Goal: Communication & Community: Answer question/provide support

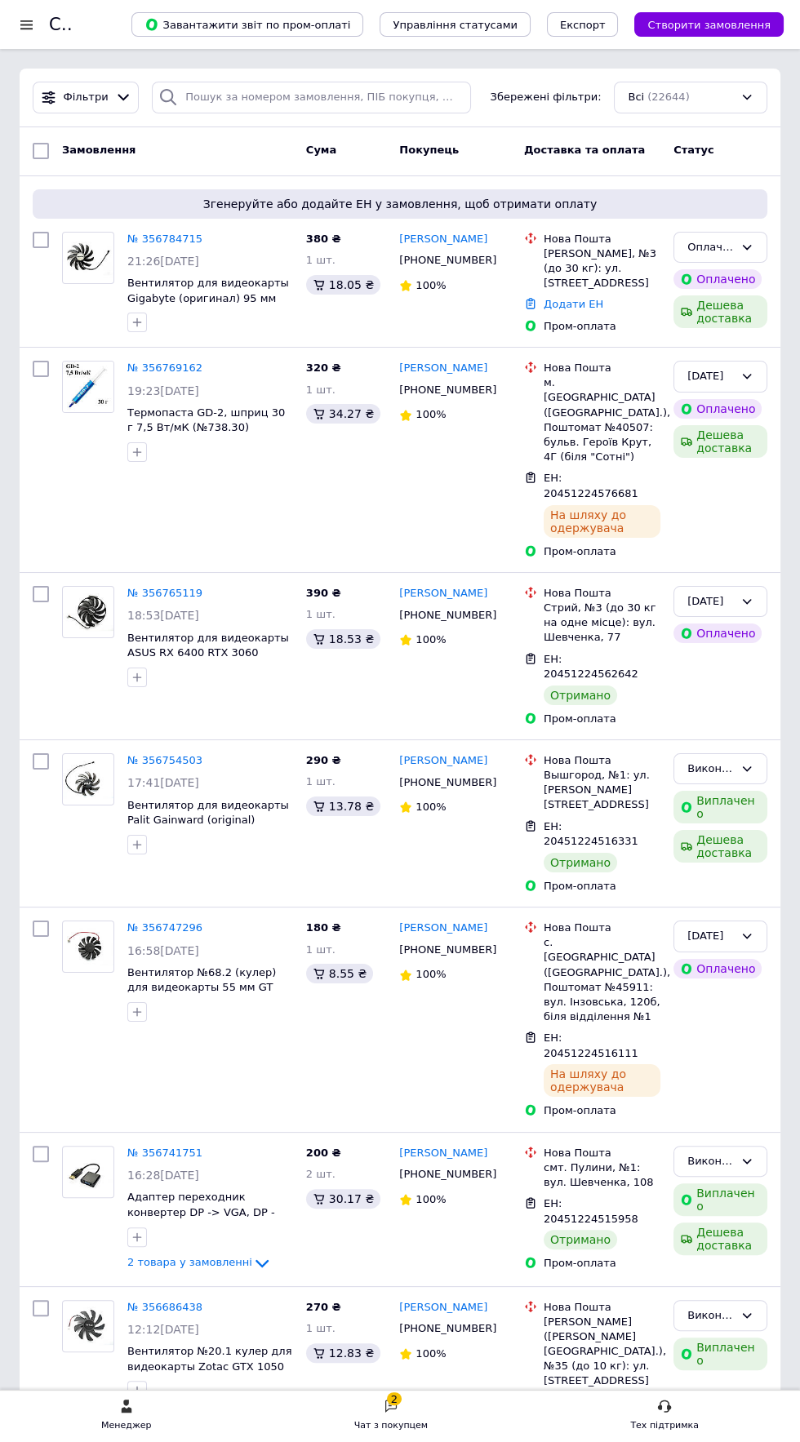
click at [410, 1428] on div "Чат з покупцем" at bounding box center [390, 1426] width 73 height 16
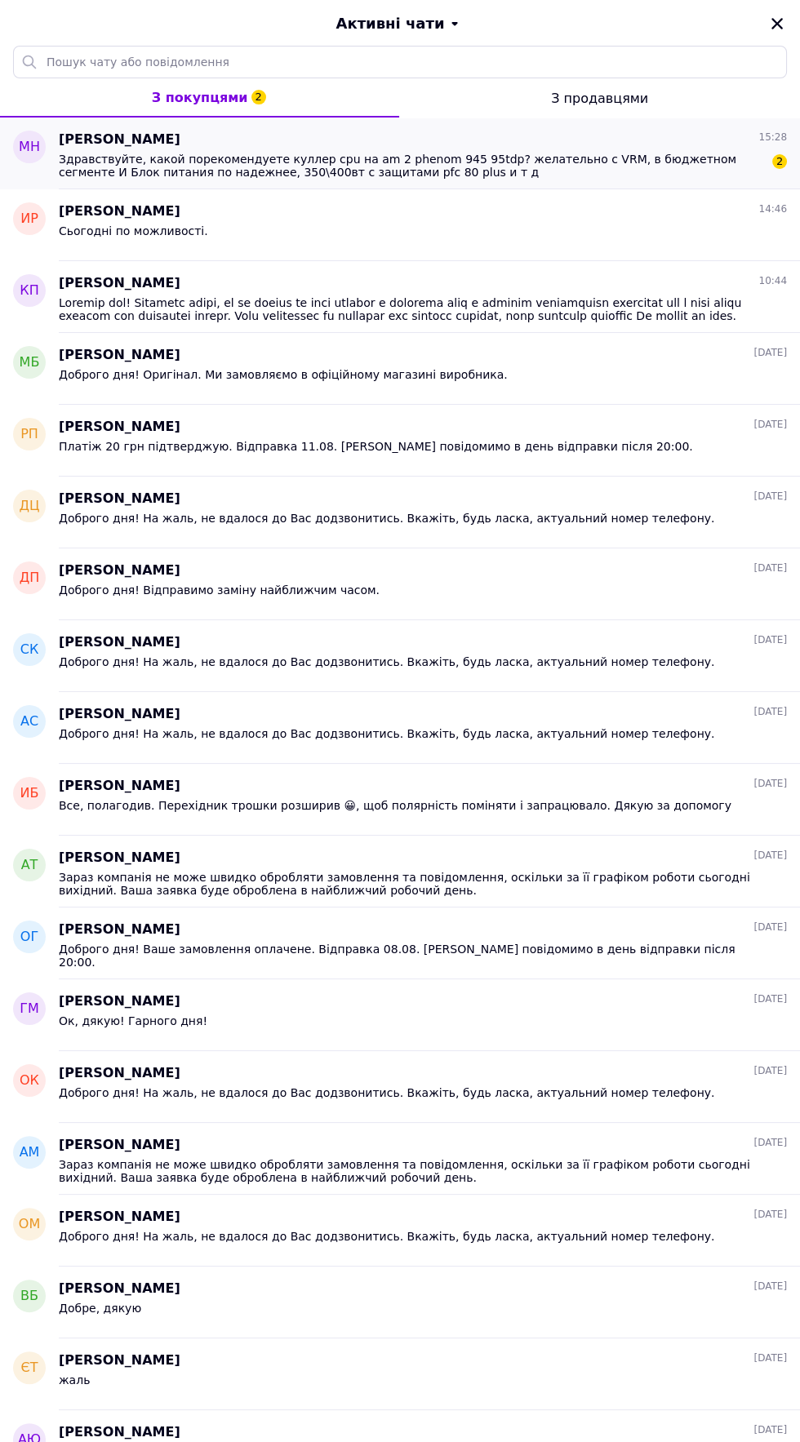
click at [519, 158] on span "Здравствуйте, какой порекомендуете куллер cpu на am 2 phenom 945 95tdp? желател…" at bounding box center [411, 166] width 705 height 26
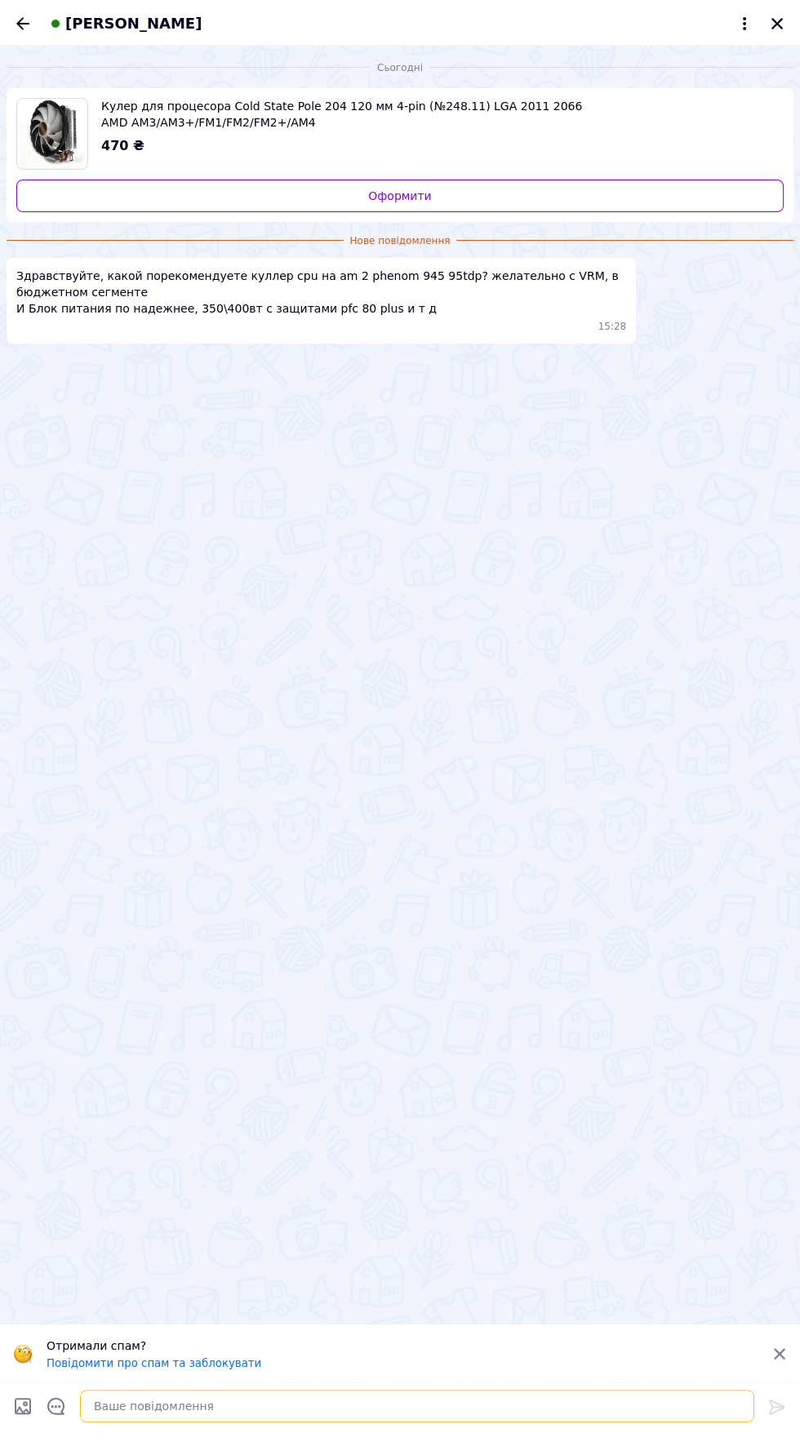
click at [304, 1414] on textarea at bounding box center [417, 1406] width 674 height 33
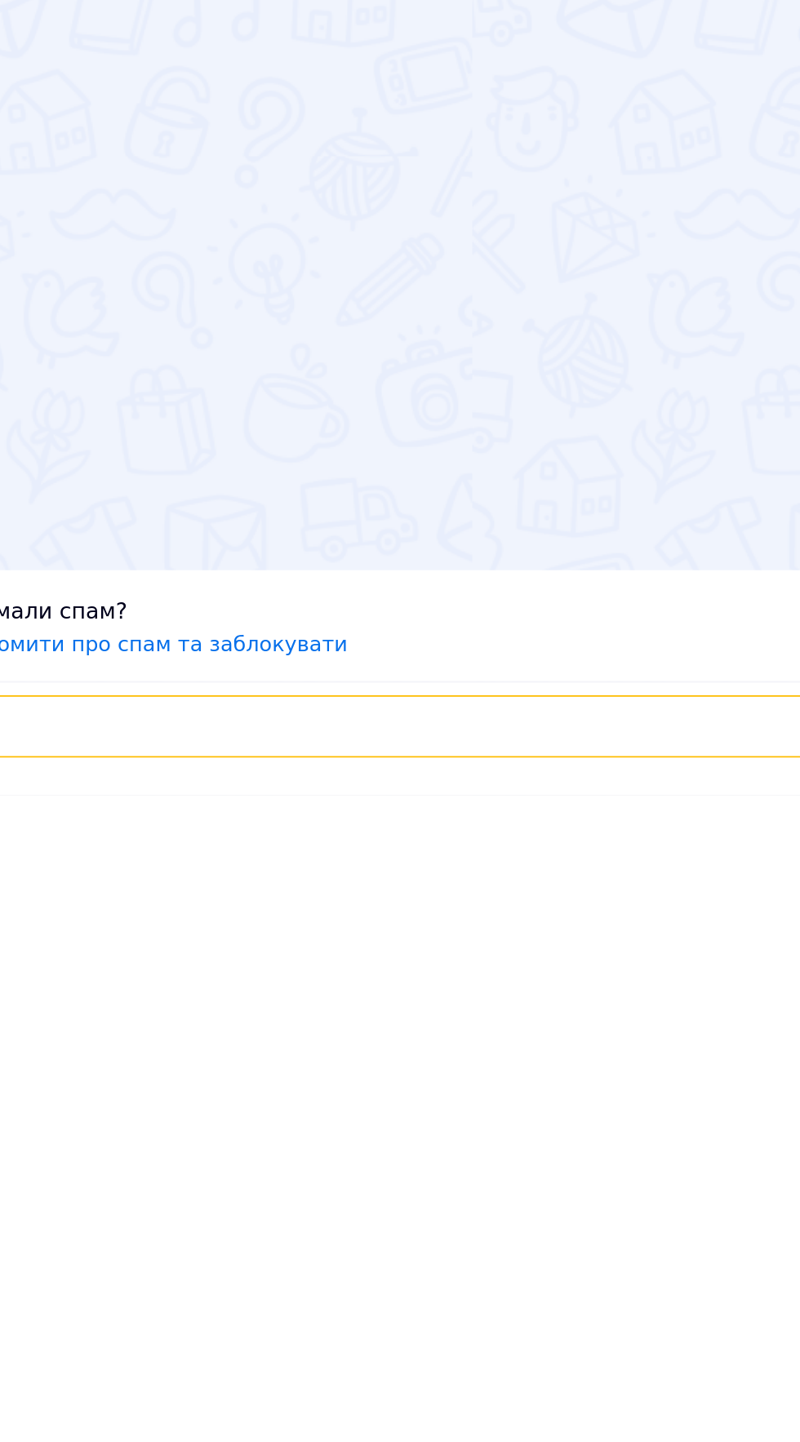
scroll to position [7, 0]
type textarea "Доброго дня!"
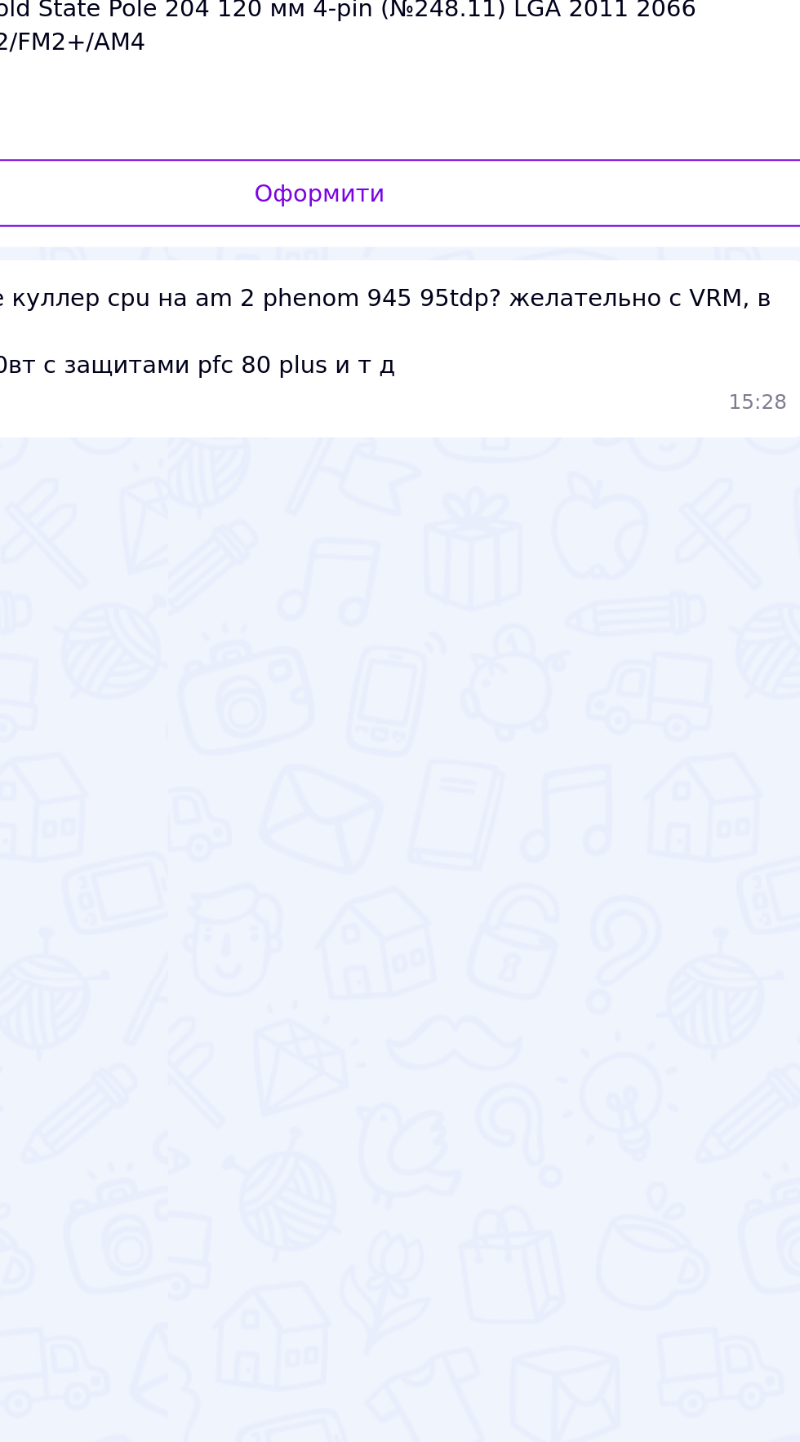
scroll to position [86, 0]
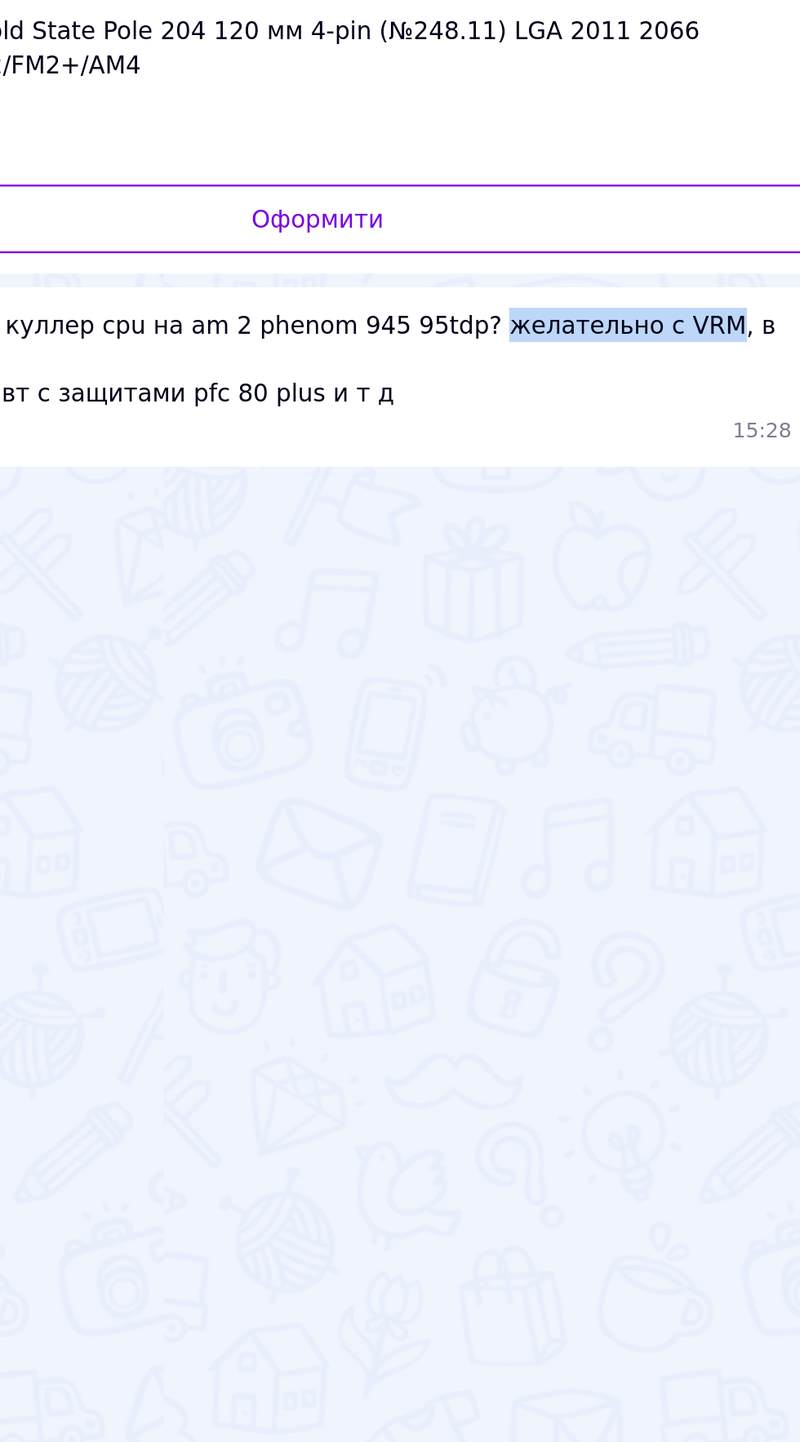
copy span "желательно с VRM"
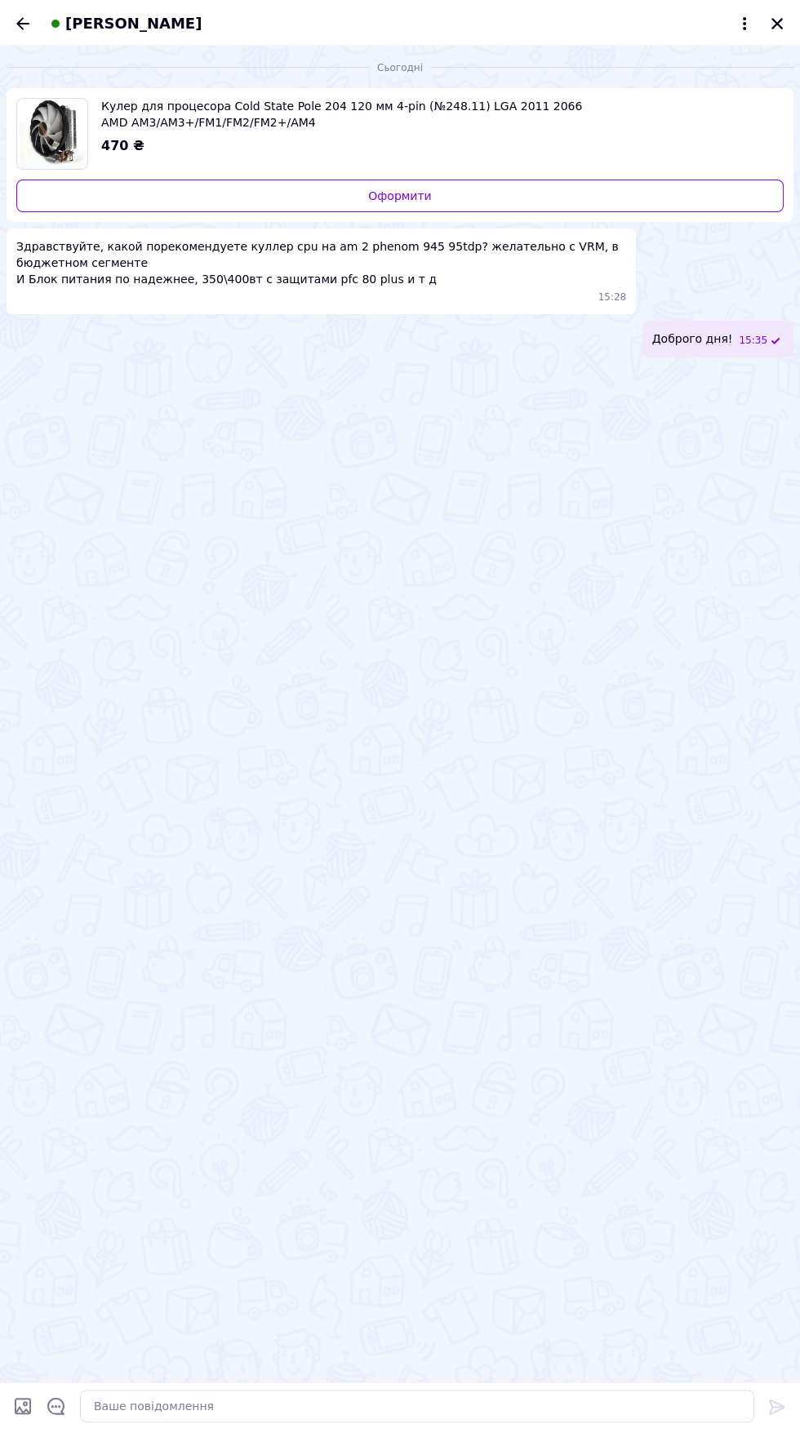
scroll to position [180, 0]
click at [175, 1429] on div at bounding box center [416, 1406] width 687 height 46
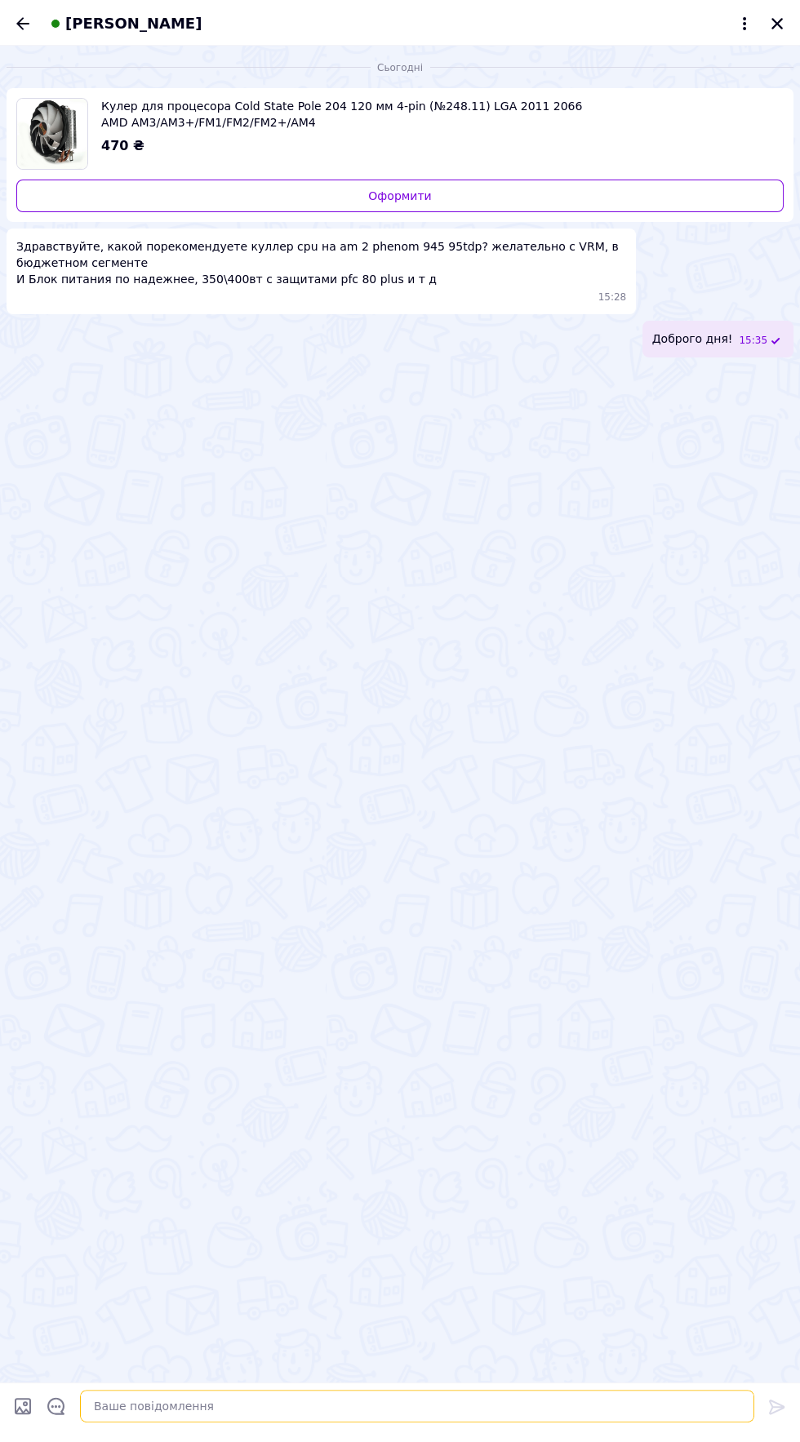
click at [170, 1422] on textarea at bounding box center [417, 1406] width 674 height 33
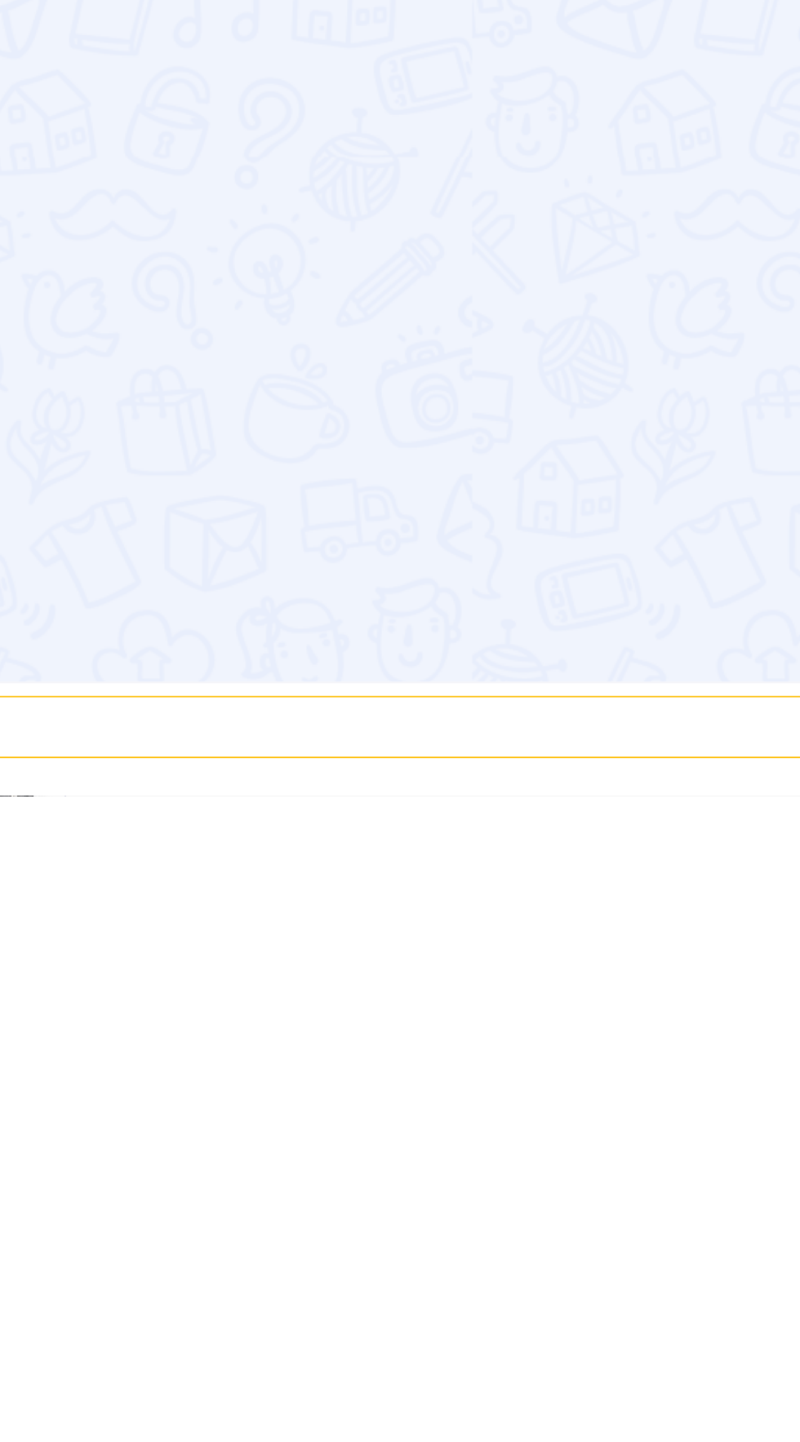
scroll to position [7, 0]
type textarea "У"
type textarea "Дане охолодження підійде для вказаного процесора."
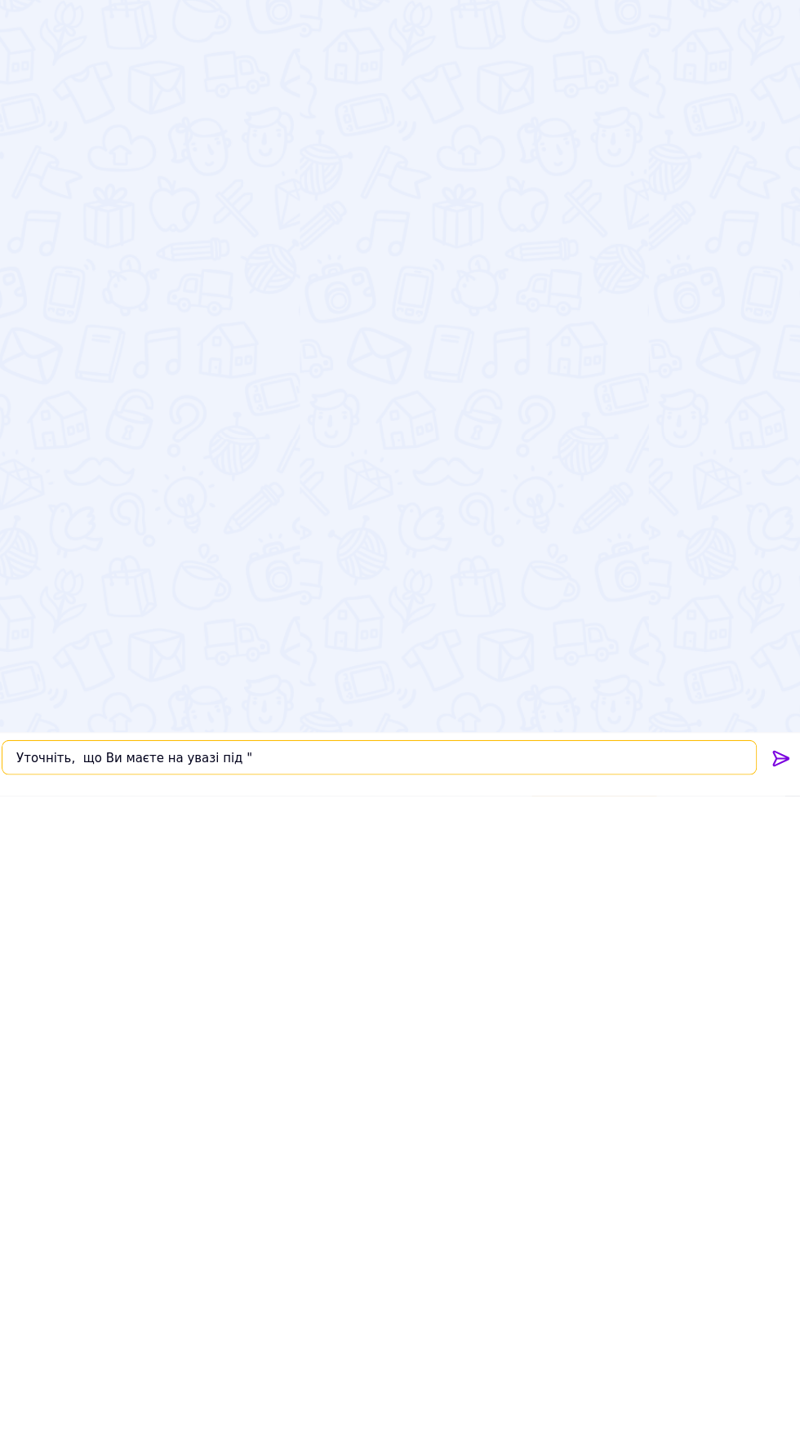
scroll to position [575, 0]
click at [577, 1417] on textarea "Уточніть, що Ви маєте на увазі під "" at bounding box center [400, 1406] width 707 height 33
click at [577, 1259] on div "Сьогодні Кулер для процесора Cold State Pole 204 120 мм 4-pin (№248.11) LGA 201…" at bounding box center [400, 714] width 800 height 1337
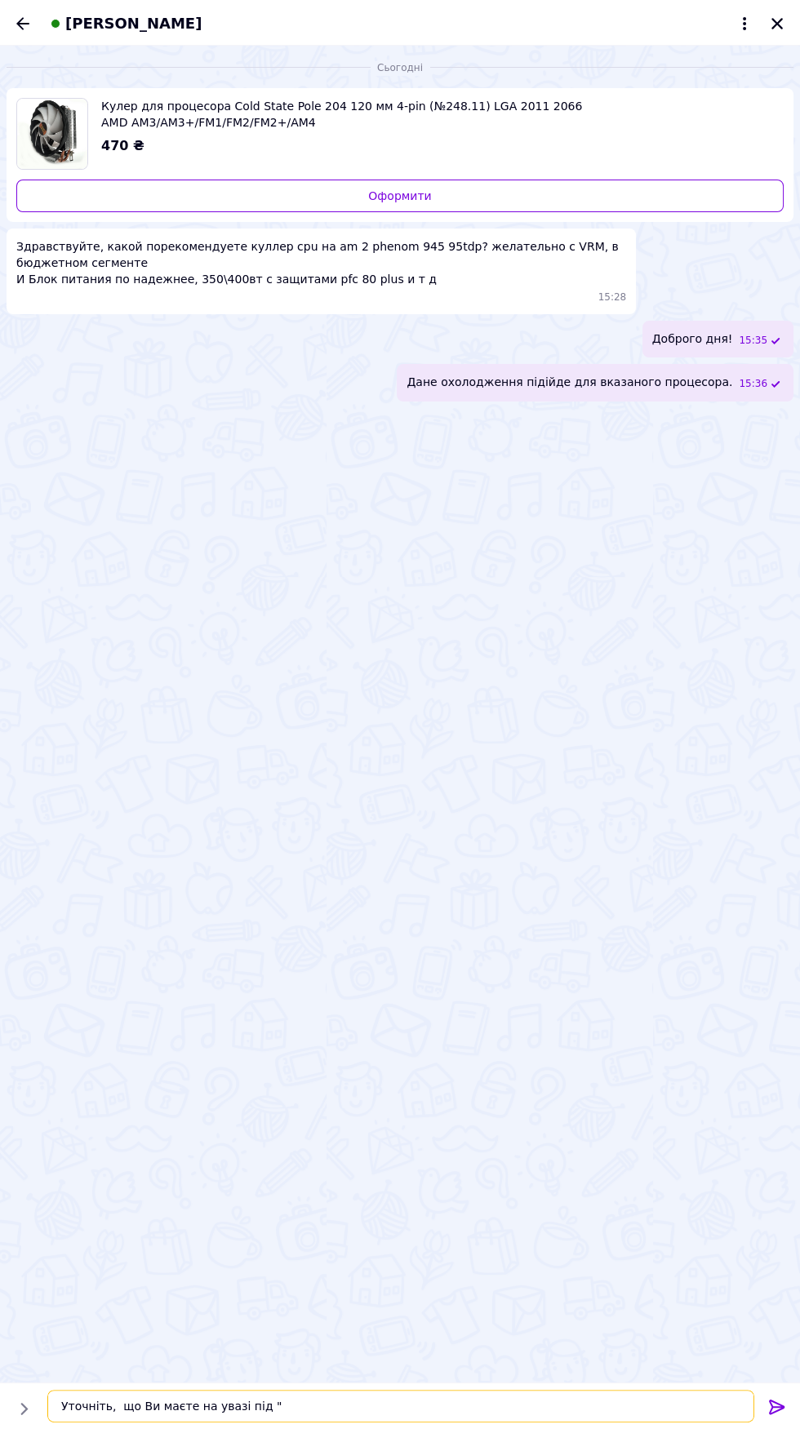
click at [571, 1397] on textarea "Уточніть, що Ви маєте на увазі під "" at bounding box center [400, 1406] width 707 height 33
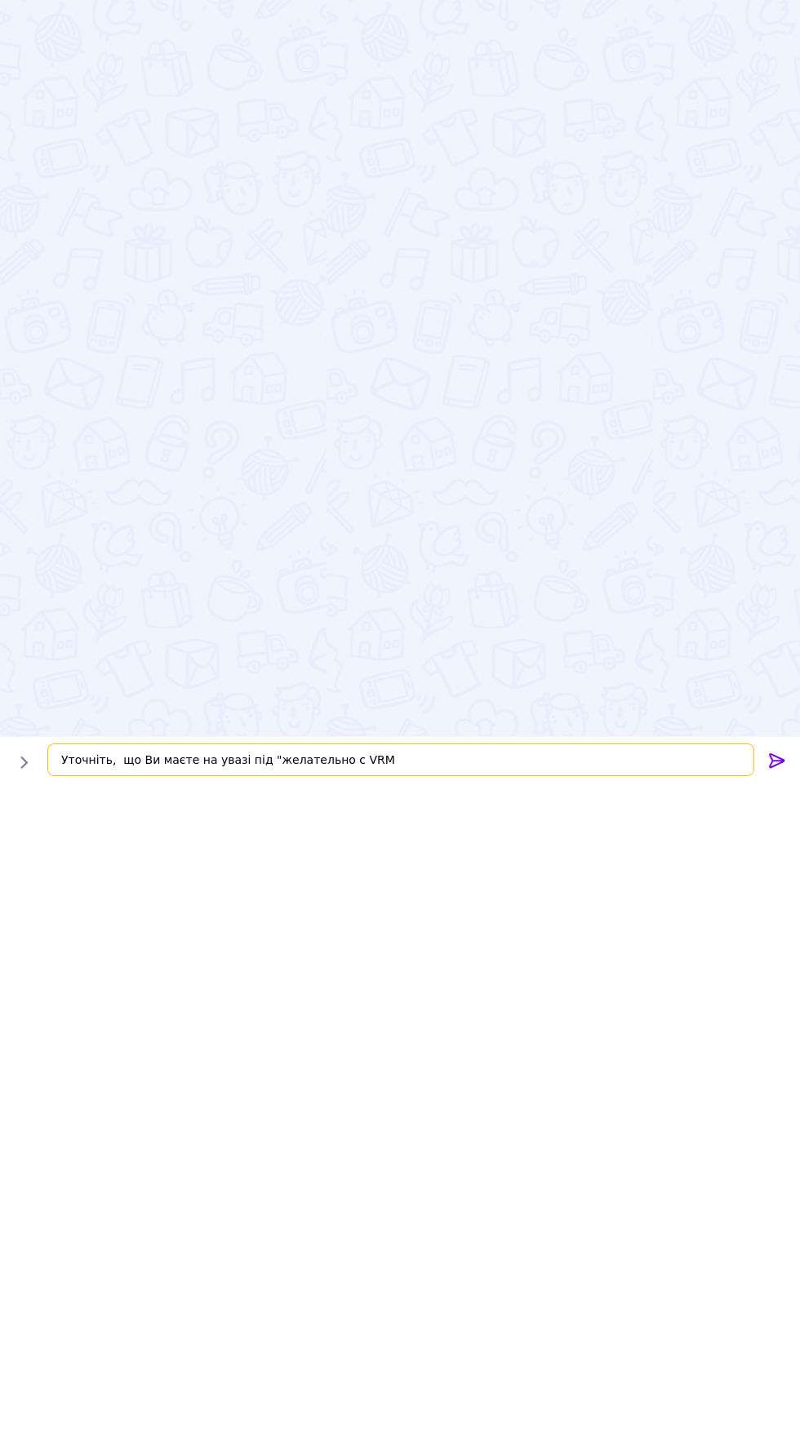
scroll to position [40, 0]
type textarea "Уточніть, що Ви маєте на увазі під "желательно с VRM"?"
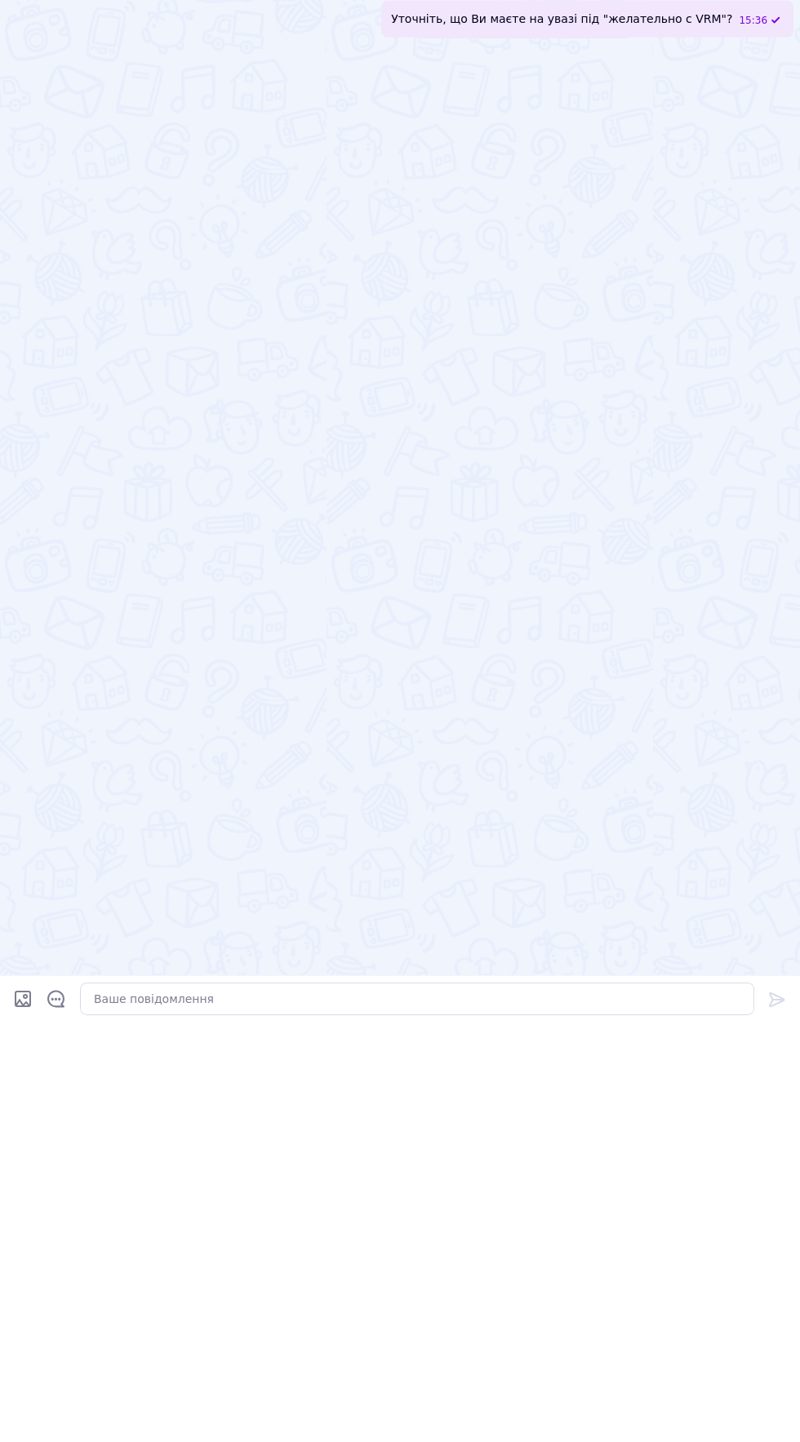
scroll to position [1607, 0]
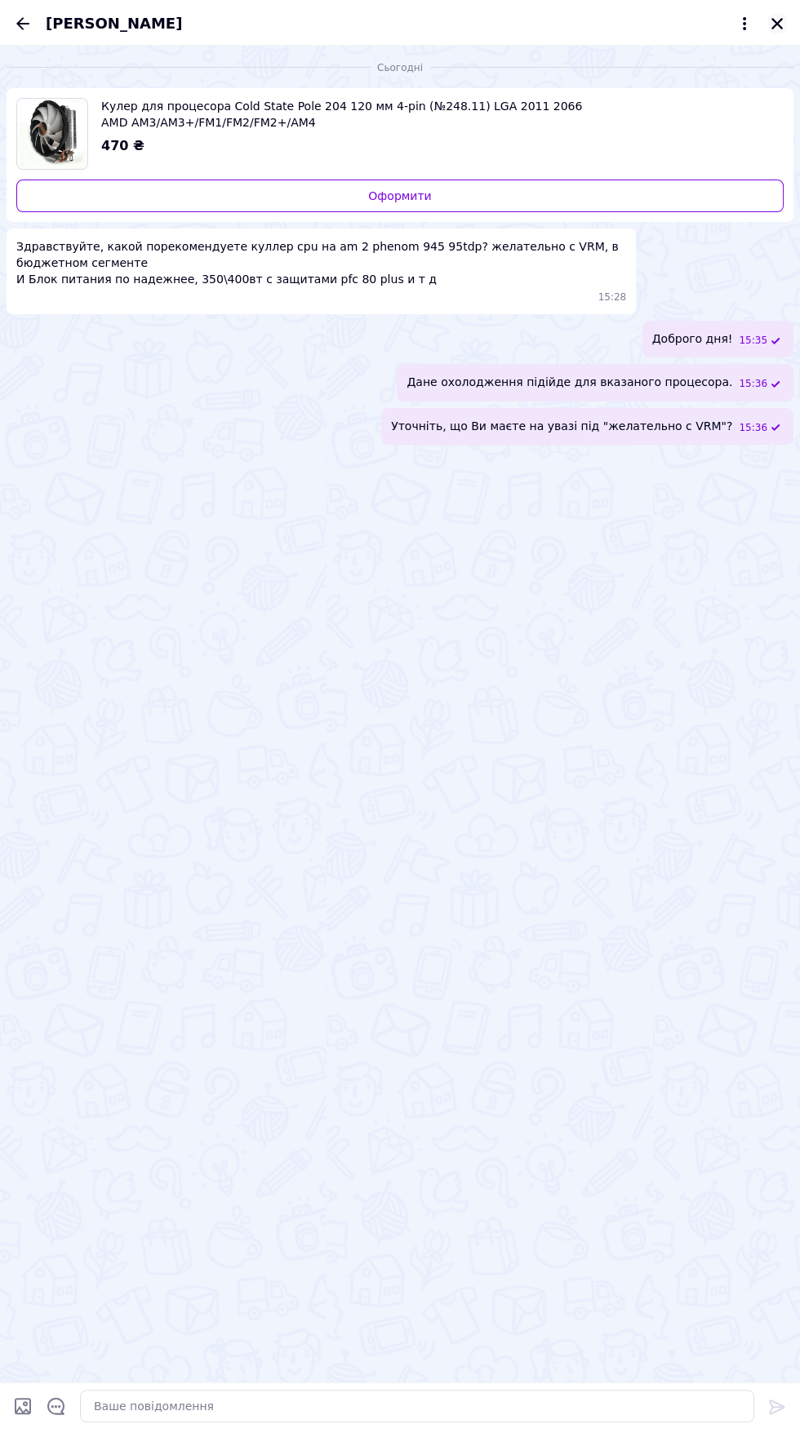
click at [776, 23] on icon "Закрити" at bounding box center [776, 23] width 11 height 11
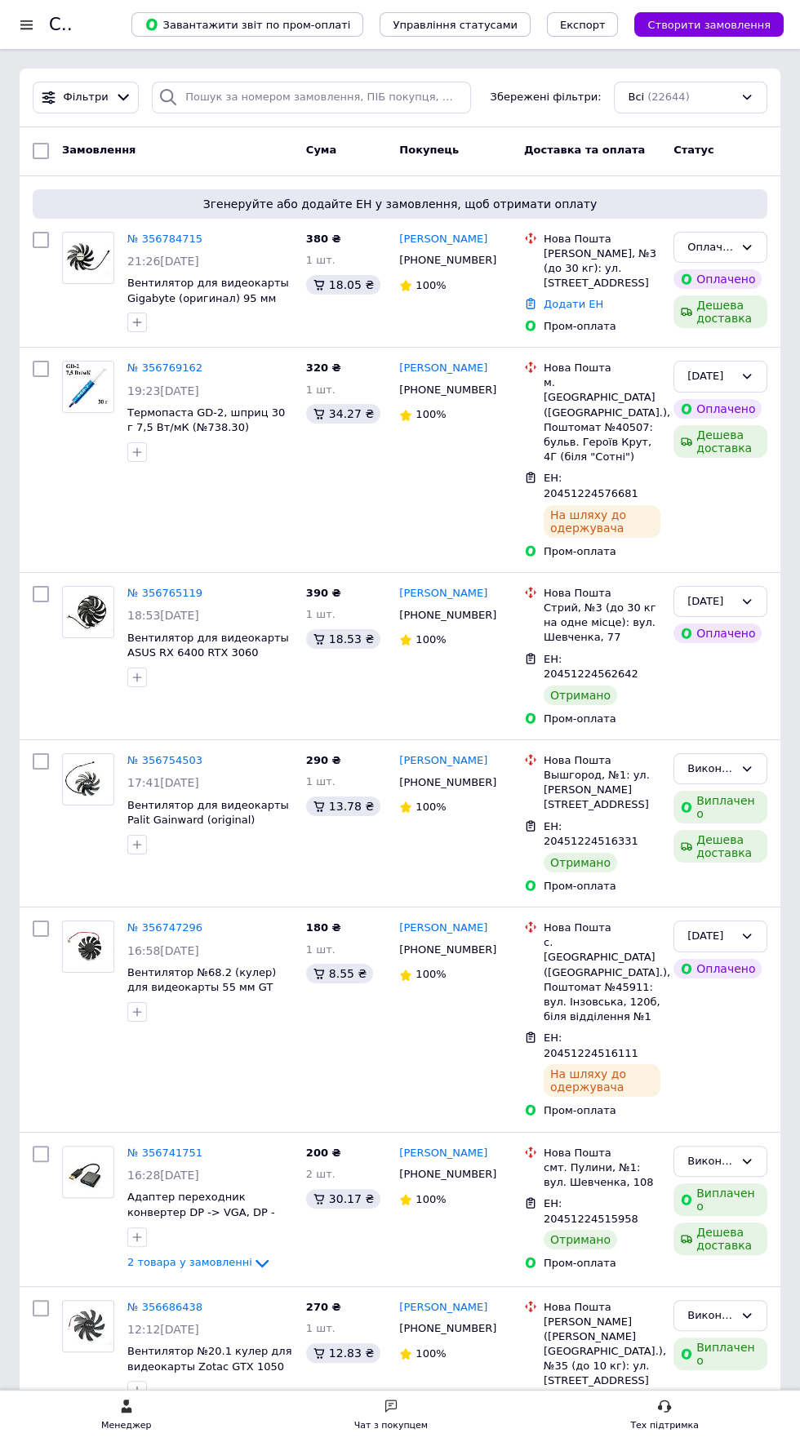
click at [402, 1425] on div "Чат з покупцем" at bounding box center [390, 1426] width 73 height 16
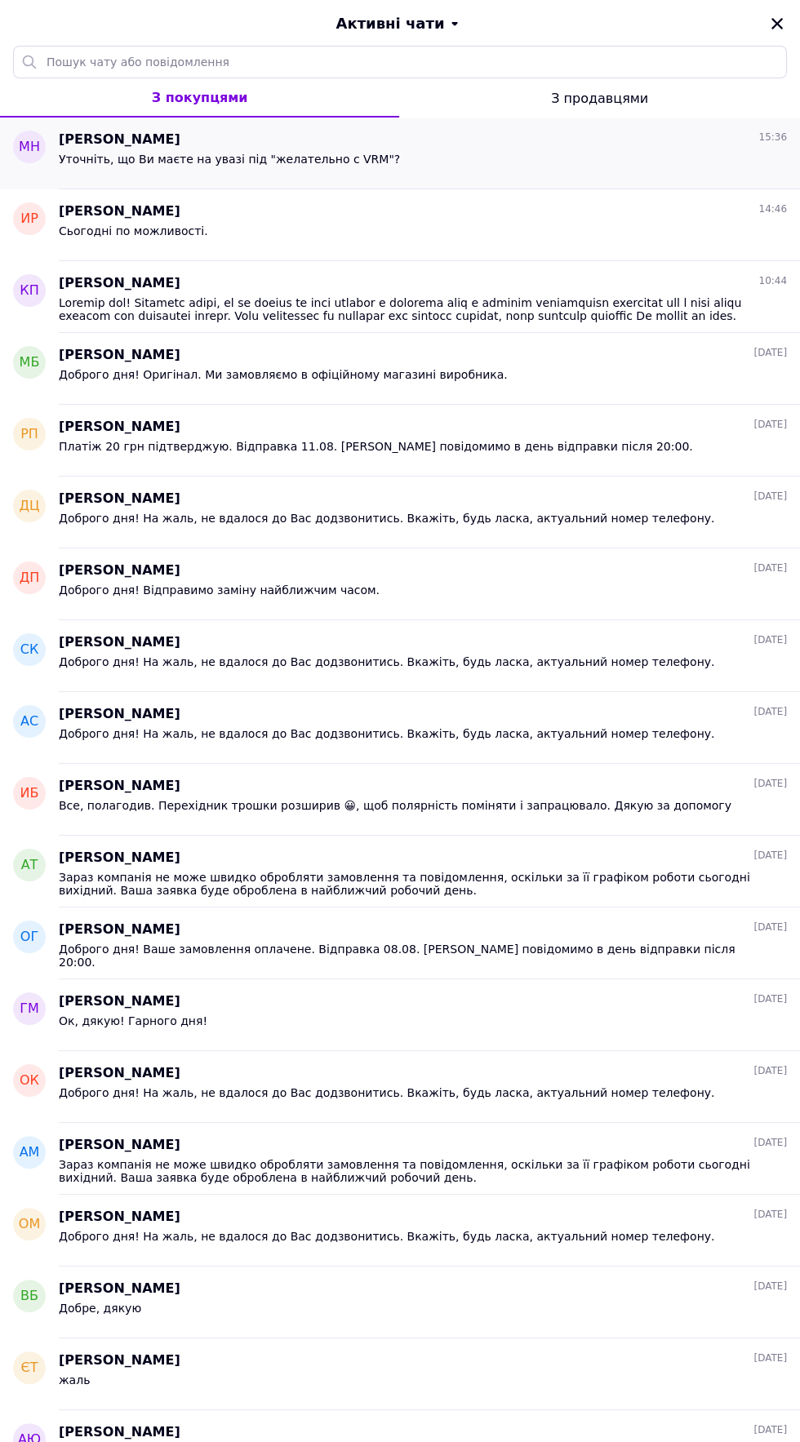
click at [615, 169] on div "Уточніть, що Ви маєте на увазі під "желательно с VRM"?" at bounding box center [423, 162] width 728 height 26
